Goal: Information Seeking & Learning: Check status

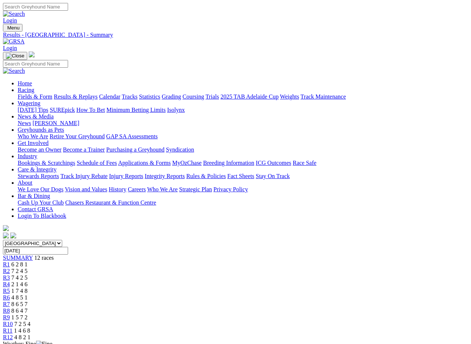
click at [38, 93] on link "Fields & Form" at bounding box center [35, 96] width 35 height 6
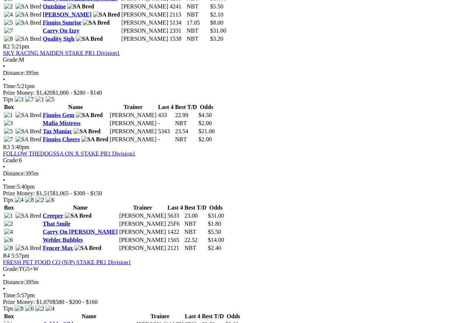
scroll to position [445, 0]
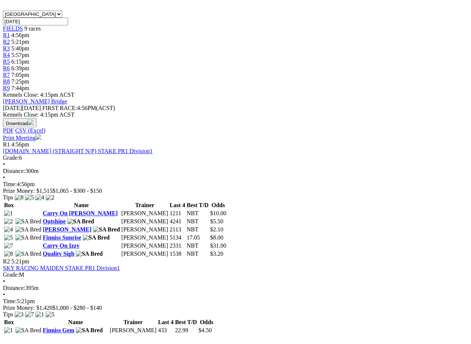
scroll to position [215, 0]
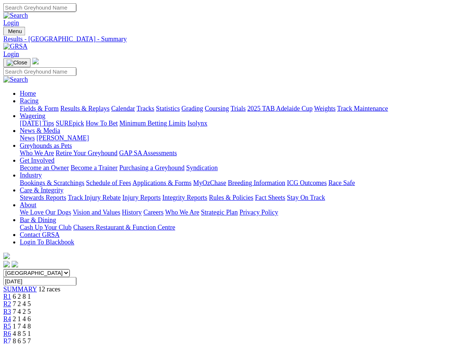
scroll to position [19, 0]
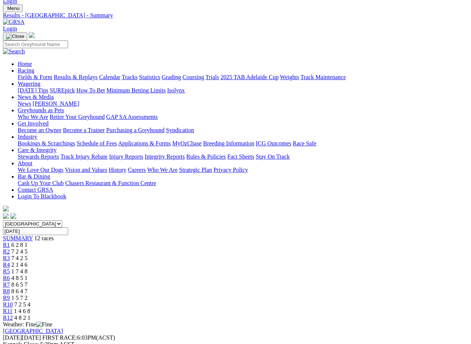
click at [25, 19] on img at bounding box center [14, 22] width 22 height 7
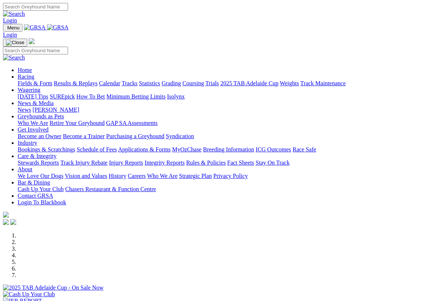
click at [56, 31] on img at bounding box center [58, 27] width 22 height 7
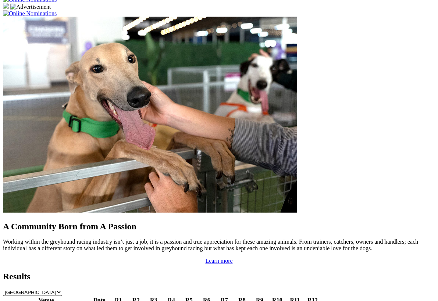
scroll to position [558, 0]
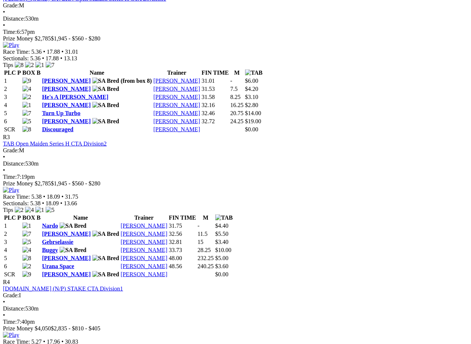
scroll to position [539, 0]
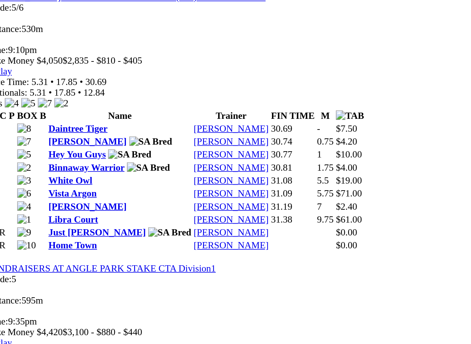
scroll to position [1400, 0]
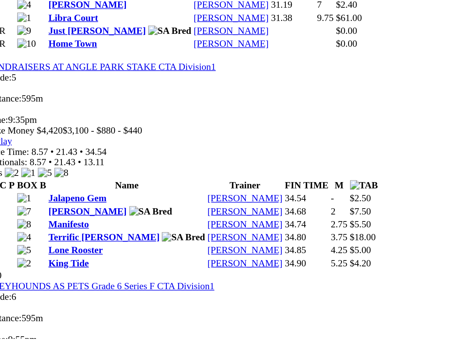
scroll to position [1413, 0]
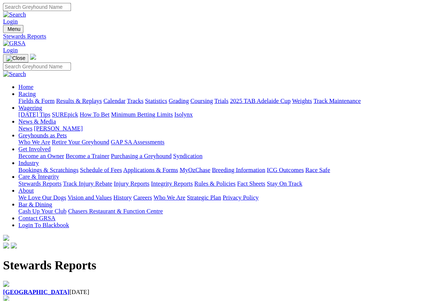
scroll to position [1, 0]
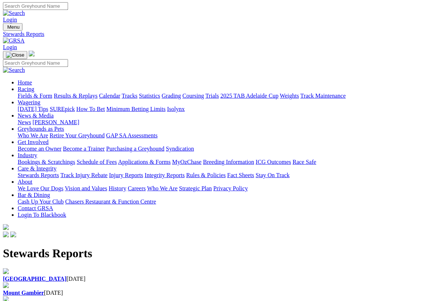
click at [67, 288] on b "[GEOGRAPHIC_DATA]" at bounding box center [35, 307] width 64 height 6
